Goal: Information Seeking & Learning: Learn about a topic

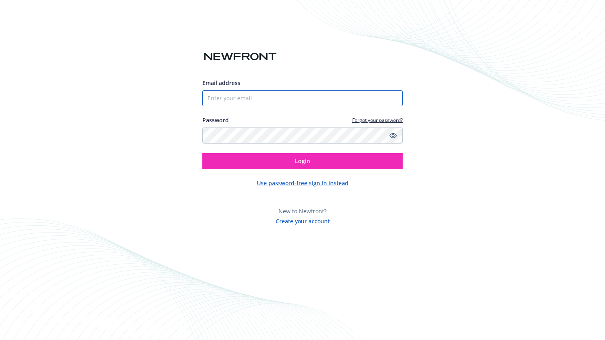
type input "[EMAIL_ADDRESS][DOMAIN_NAME]"
click at [285, 169] on div "Email address [EMAIL_ADDRESS][DOMAIN_NAME] Password Forgot your password? Login…" at bounding box center [302, 151] width 200 height 147
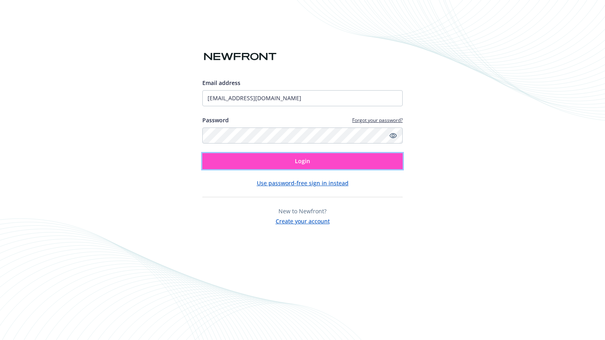
click at [285, 165] on button "Login" at bounding box center [302, 161] width 200 height 16
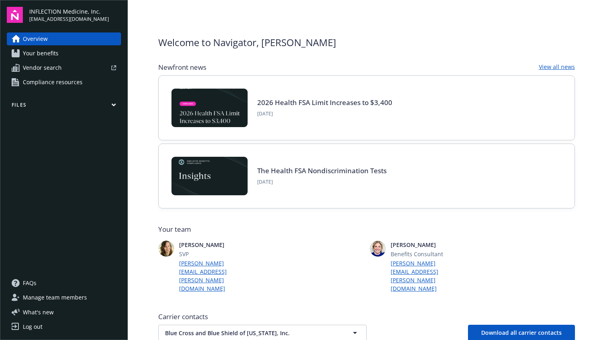
click at [42, 68] on span "Vendor search" at bounding box center [42, 67] width 39 height 13
click at [57, 56] on span "Your benefits" at bounding box center [41, 53] width 36 height 13
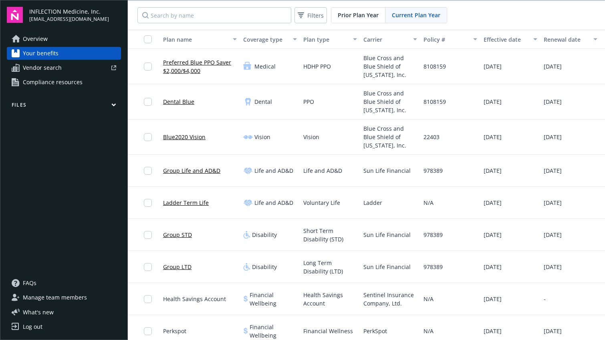
click at [117, 104] on button "Files" at bounding box center [64, 106] width 114 height 10
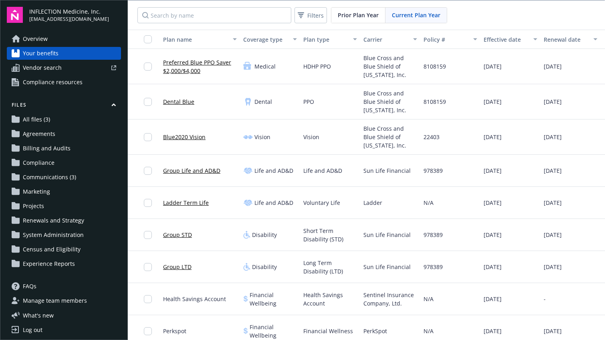
click at [64, 178] on span "Communications (3)" at bounding box center [49, 177] width 53 height 13
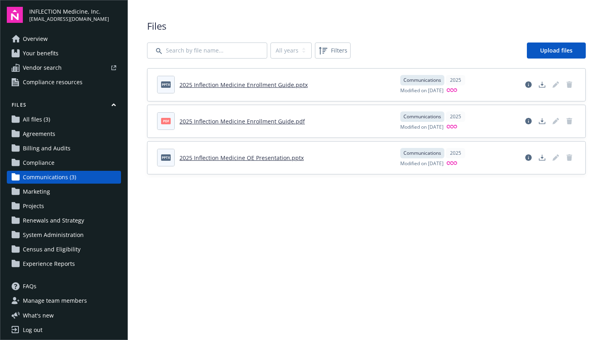
click at [78, 40] on link "Overview" at bounding box center [64, 38] width 114 height 13
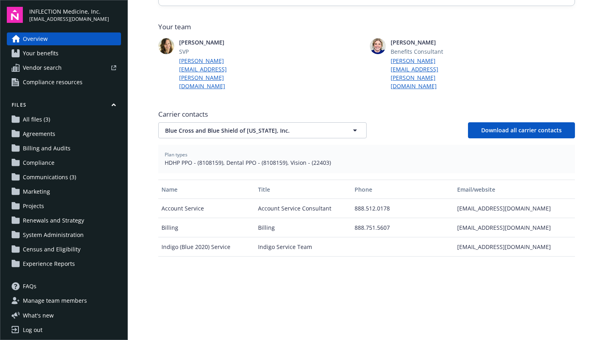
scroll to position [205, 0]
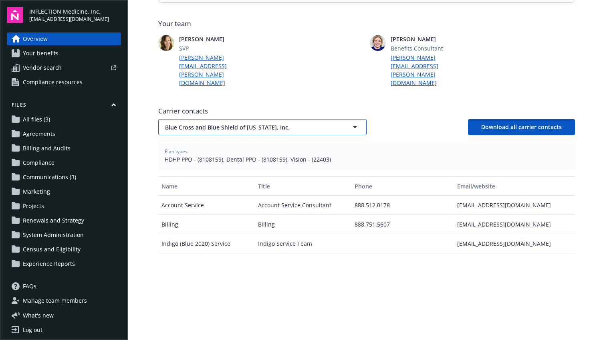
click at [332, 119] on button "Blue Cross and Blue Shield of Massachusetts, Inc." at bounding box center [262, 127] width 208 height 16
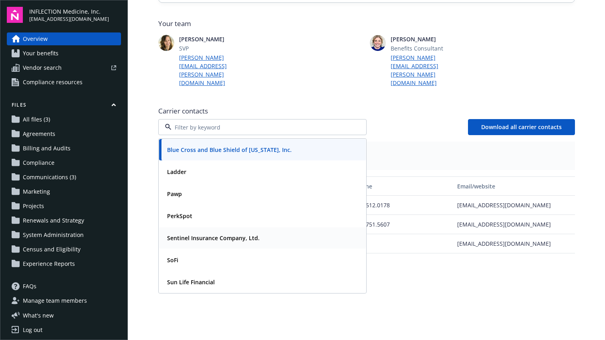
click at [249, 232] on div "Sentinel Insurance Company, Ltd." at bounding box center [212, 238] width 97 height 12
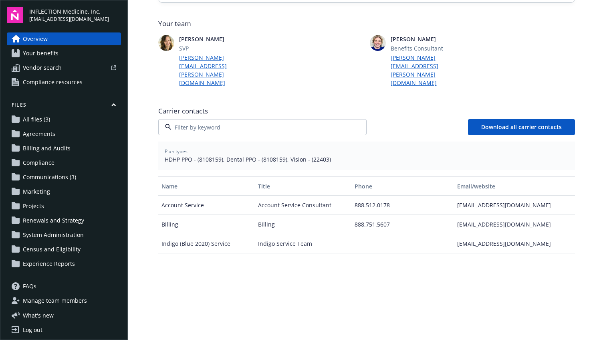
scroll to position [156, 0]
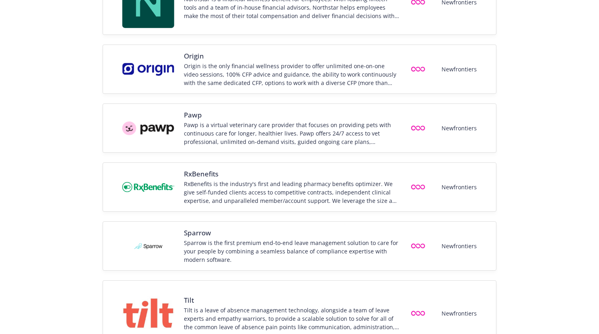
scroll to position [1084, 0]
